Goal: Task Accomplishment & Management: Manage account settings

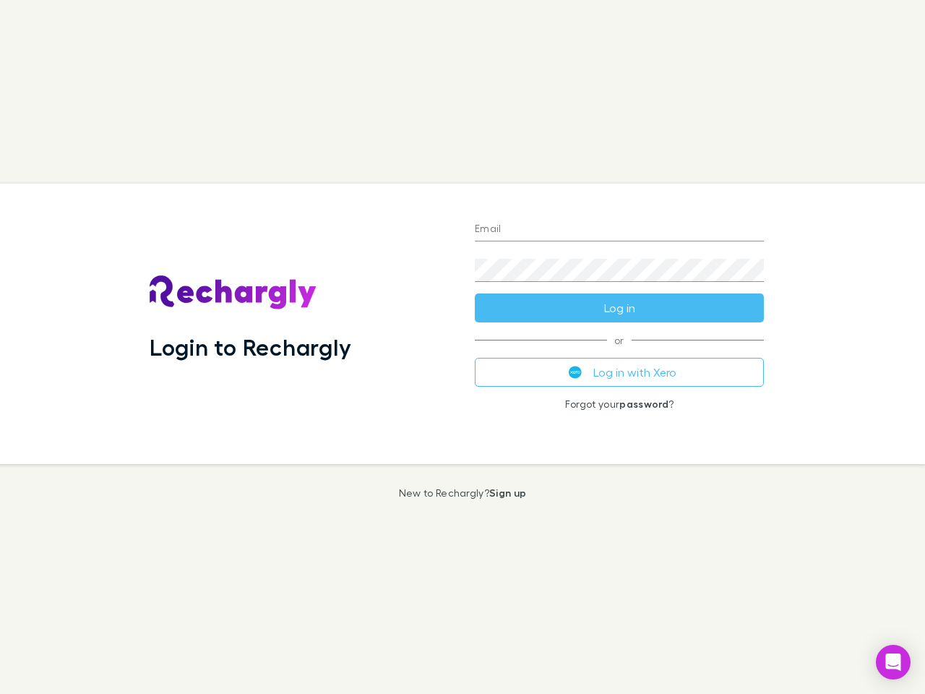
click at [462, 347] on div "Login to Rechargly" at bounding box center [300, 324] width 325 height 280
click at [619, 230] on input "Email" at bounding box center [619, 229] width 289 height 23
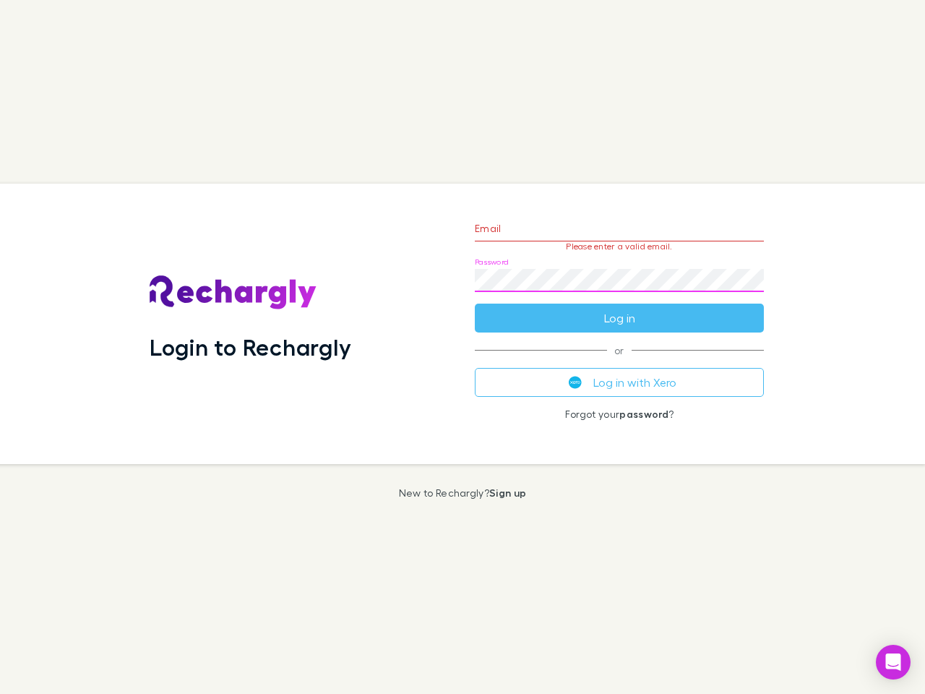
click at [619, 308] on form "Email Please enter a valid email. Password Log in" at bounding box center [619, 270] width 289 height 126
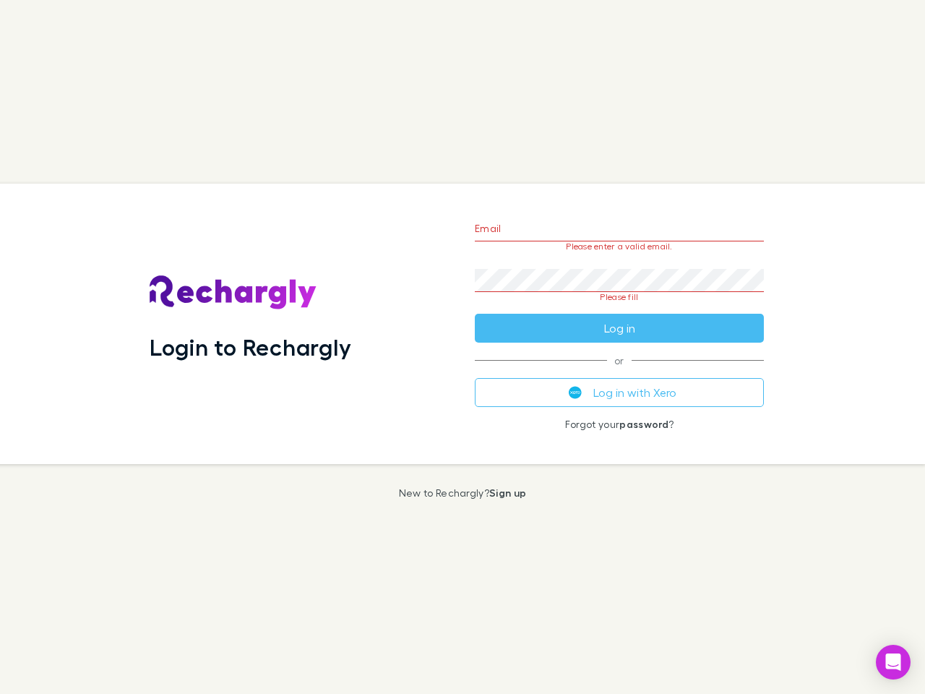
click at [619, 372] on div "Email Please enter a valid email. Password Please fill Log in or Log in with Xe…" at bounding box center [619, 324] width 312 height 280
click at [893, 662] on icon "Open Intercom Messenger" at bounding box center [893, 661] width 15 height 17
